Goal: Task Accomplishment & Management: Manage account settings

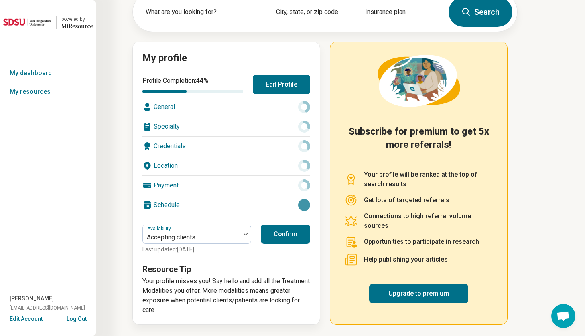
scroll to position [51, 0]
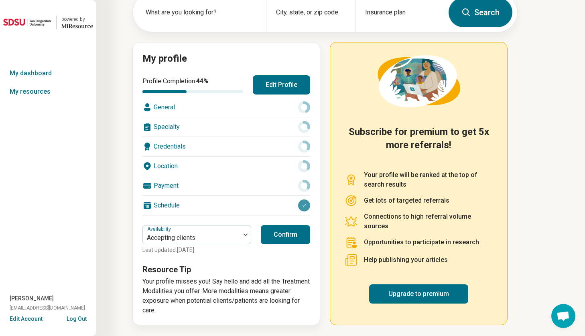
click at [296, 236] on button "Confirm" at bounding box center [285, 234] width 49 height 19
click at [294, 90] on button "Edit Profile" at bounding box center [281, 84] width 57 height 19
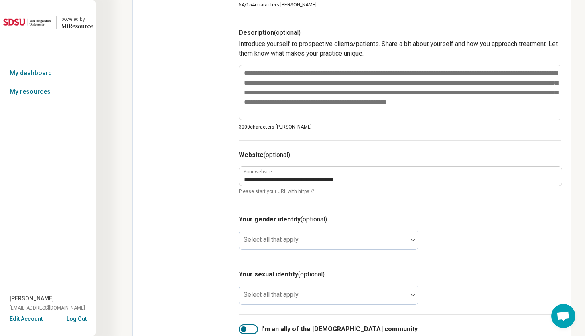
scroll to position [286, 0]
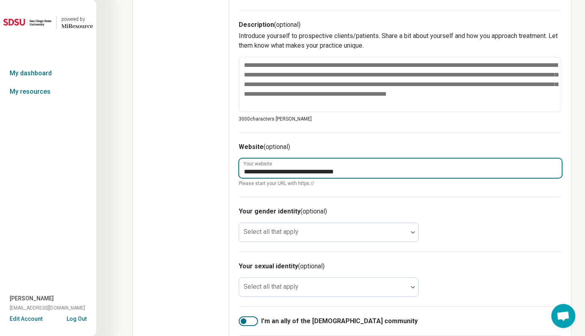
drag, startPoint x: 367, startPoint y: 171, endPoint x: 171, endPoint y: 140, distance: 198.1
click at [171, 140] on div "**********" at bounding box center [351, 104] width 439 height 703
type textarea "*"
paste input "**********"
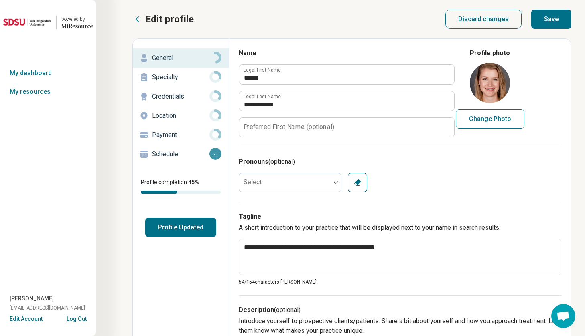
scroll to position [0, 0]
type input "**********"
click at [554, 19] on button "Save" at bounding box center [551, 19] width 40 height 19
click at [168, 80] on p "Specialty" at bounding box center [180, 78] width 57 height 10
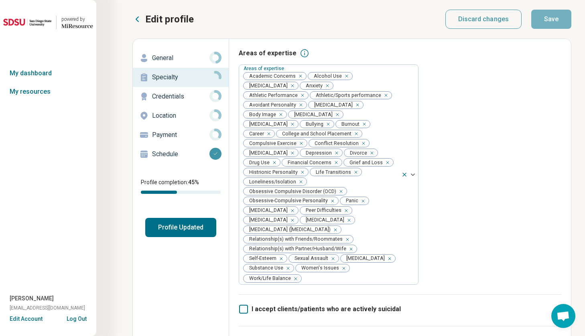
click at [183, 96] on p "Credentials" at bounding box center [180, 97] width 57 height 10
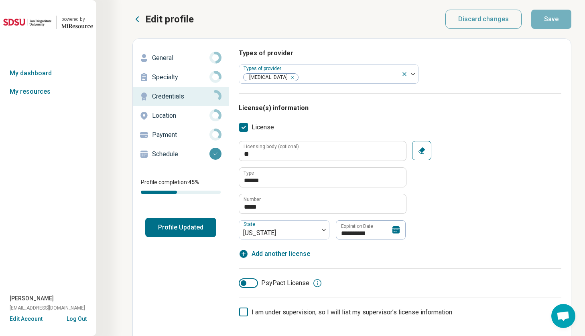
click at [191, 116] on p "Location" at bounding box center [180, 116] width 57 height 10
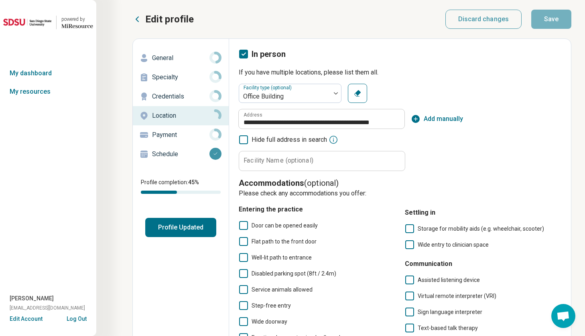
click at [180, 134] on p "Payment" at bounding box center [180, 135] width 57 height 10
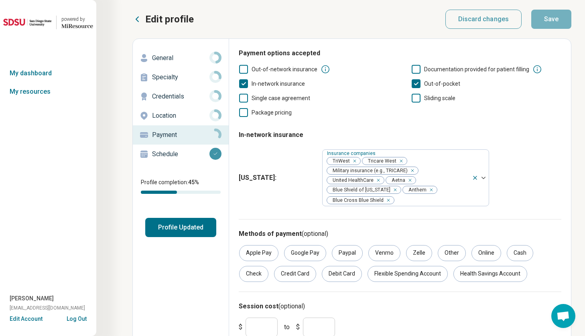
click at [173, 157] on p "Schedule" at bounding box center [180, 155] width 57 height 10
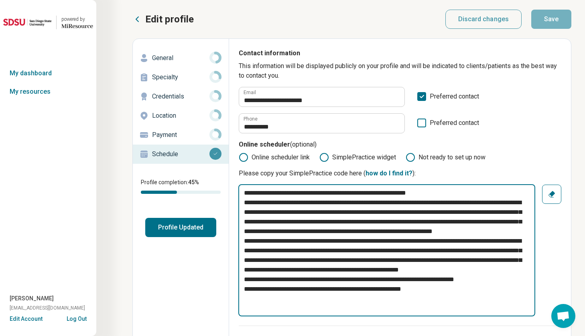
drag, startPoint x: 450, startPoint y: 310, endPoint x: 226, endPoint y: 190, distance: 254.2
type textarea "*"
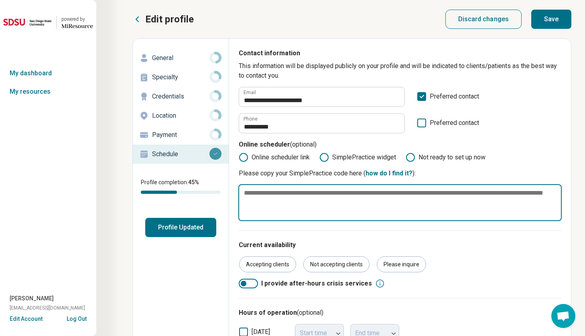
paste textarea "**********"
type textarea "*"
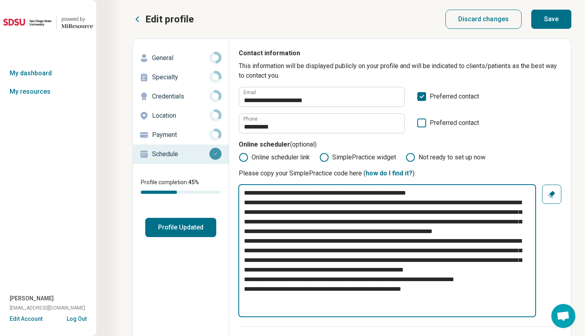
type textarea "**********"
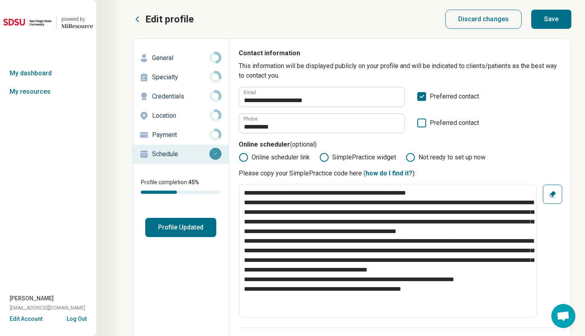
click at [556, 20] on button "Save" at bounding box center [551, 19] width 40 height 19
type textarea "*"
click at [29, 75] on link "My dashboard" at bounding box center [48, 73] width 96 height 18
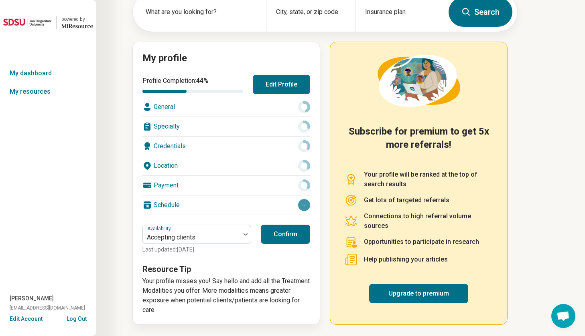
scroll to position [51, 0]
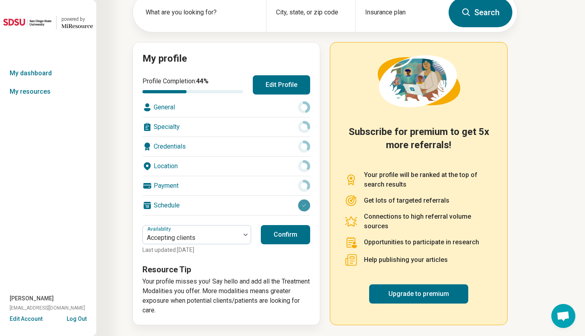
click at [173, 186] on div "Payment" at bounding box center [226, 185] width 168 height 19
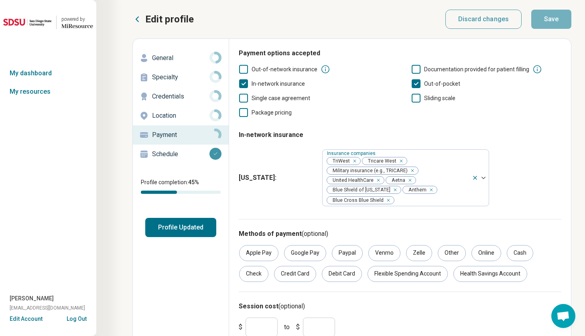
click at [137, 18] on icon at bounding box center [137, 19] width 2 height 5
click at [46, 75] on link "My dashboard" at bounding box center [48, 73] width 96 height 18
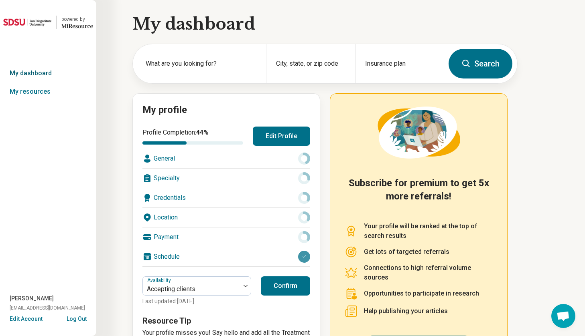
click at [42, 72] on link "My dashboard" at bounding box center [48, 73] width 96 height 18
click at [33, 89] on link "My resources" at bounding box center [48, 92] width 96 height 18
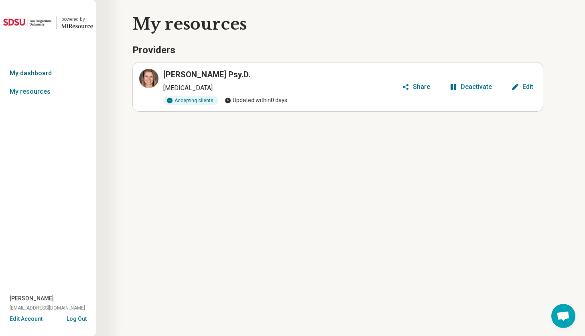
click at [30, 76] on link "My dashboard" at bounding box center [48, 73] width 96 height 18
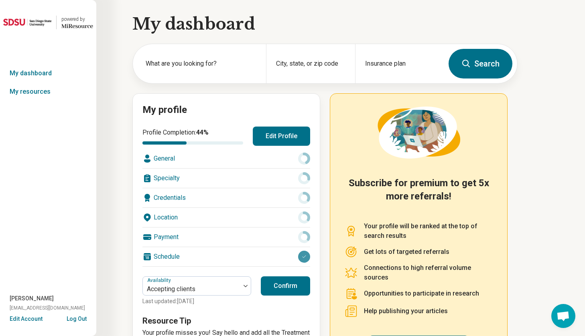
click at [38, 200] on div "powered by Miresource logo My dashboard My resources Autumn Lewis drlewis.autum…" at bounding box center [48, 168] width 96 height 336
click at [27, 318] on button "Edit Account" at bounding box center [26, 319] width 33 height 8
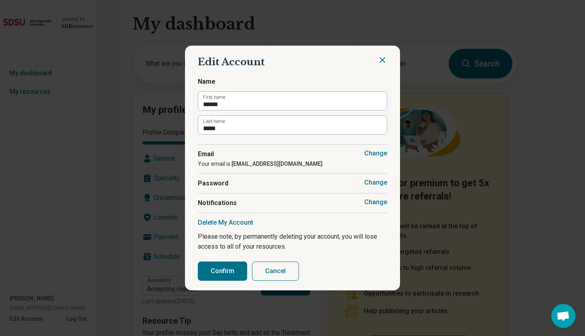
click at [284, 268] on button "Cancel" at bounding box center [275, 271] width 47 height 19
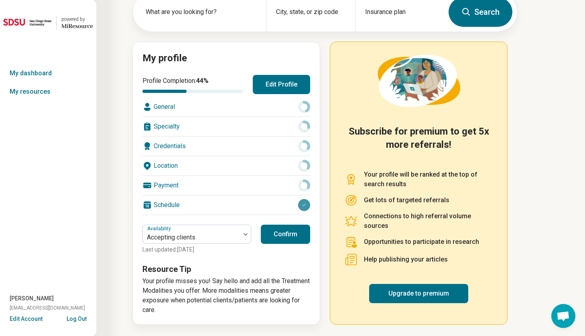
scroll to position [51, 0]
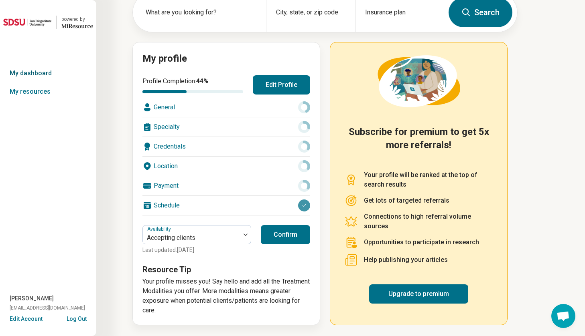
click at [42, 73] on link "My dashboard" at bounding box center [48, 73] width 96 height 18
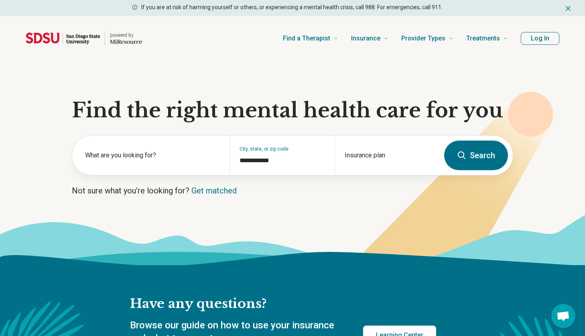
click at [543, 42] on button "Log In" at bounding box center [540, 38] width 38 height 13
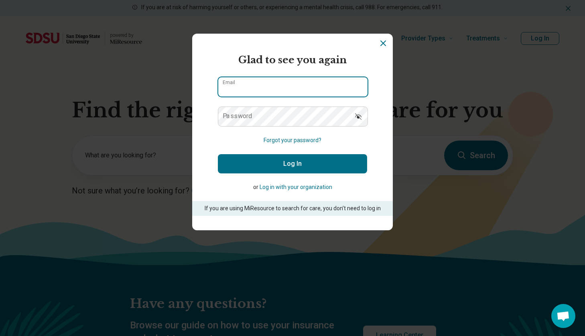
type input "**********"
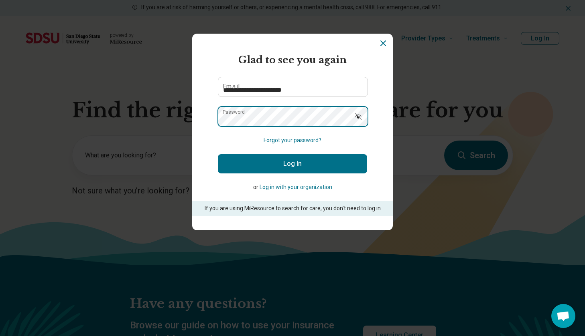
click at [292, 164] on button "Log In" at bounding box center [292, 163] width 149 height 19
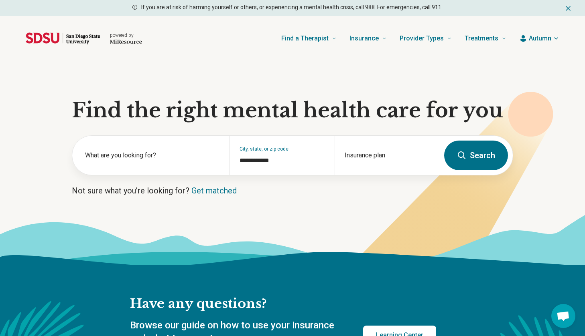
click at [545, 39] on span "Autumn" at bounding box center [540, 39] width 22 height 10
click at [541, 61] on link "My dashboard" at bounding box center [532, 62] width 55 height 21
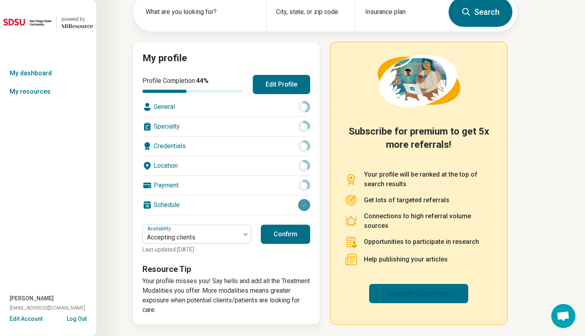
scroll to position [51, 0]
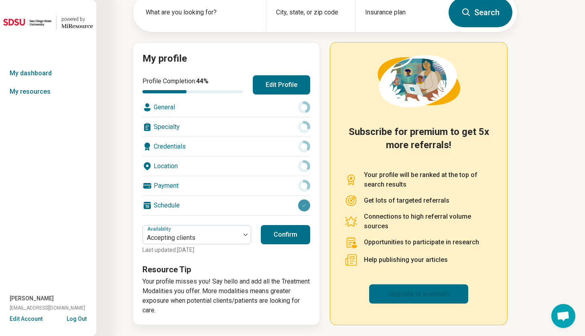
click at [417, 289] on link "Upgrade to premium" at bounding box center [418, 294] width 99 height 19
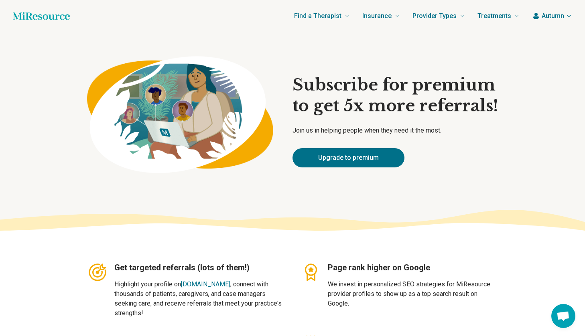
click at [548, 14] on span "Autumn" at bounding box center [552, 16] width 22 height 10
